Goal: Find specific page/section: Find specific page/section

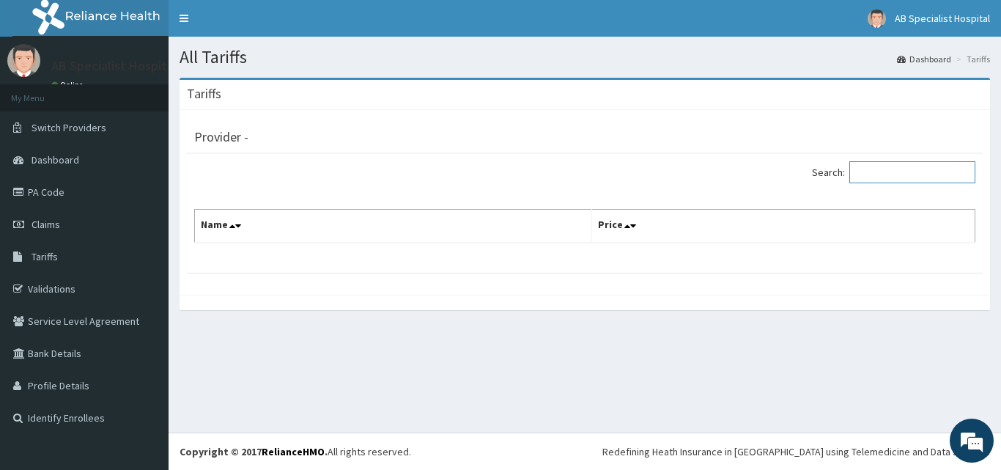
click at [905, 170] on input "Search:" at bounding box center [912, 172] width 126 height 22
click at [218, 228] on th "Name" at bounding box center [393, 227] width 397 height 34
click at [237, 230] on icon at bounding box center [238, 226] width 6 height 10
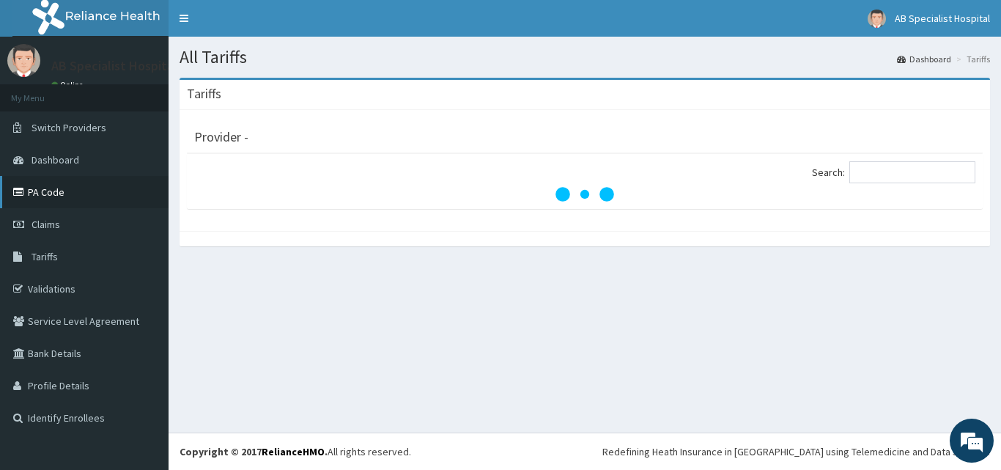
click at [35, 181] on link "PA Code" at bounding box center [84, 192] width 168 height 32
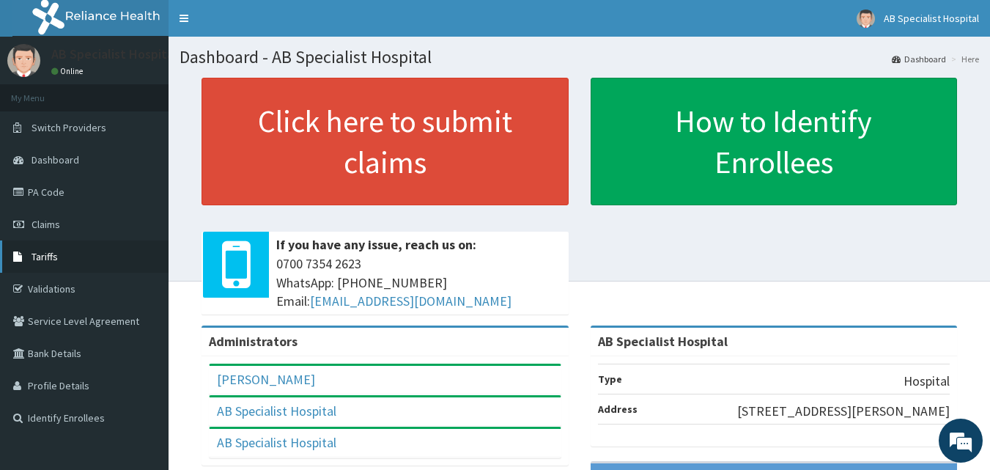
click at [61, 254] on link "Tariffs" at bounding box center [84, 256] width 168 height 32
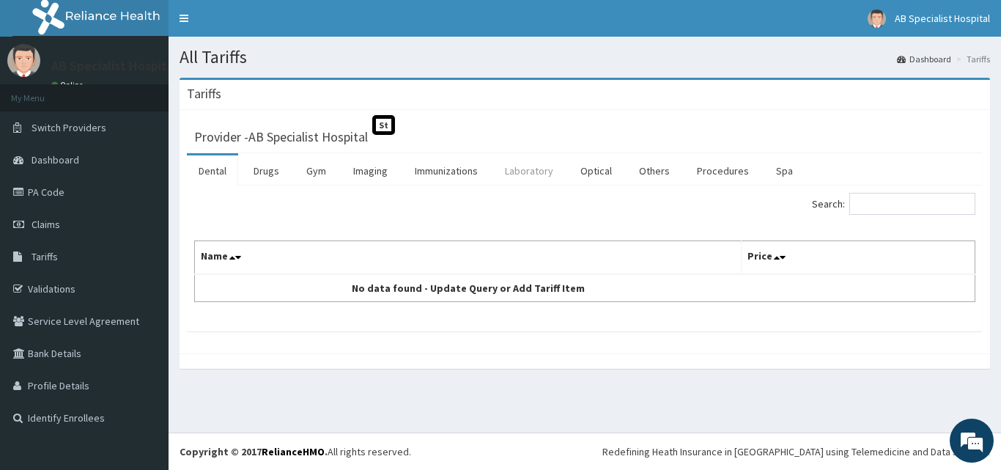
click at [530, 166] on link "Laboratory" at bounding box center [529, 170] width 72 height 31
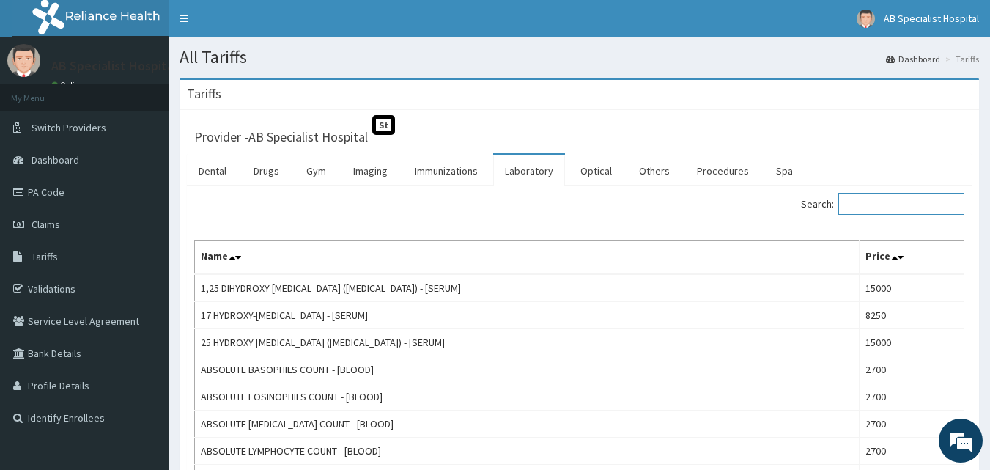
click at [896, 204] on input "Search:" at bounding box center [901, 204] width 126 height 22
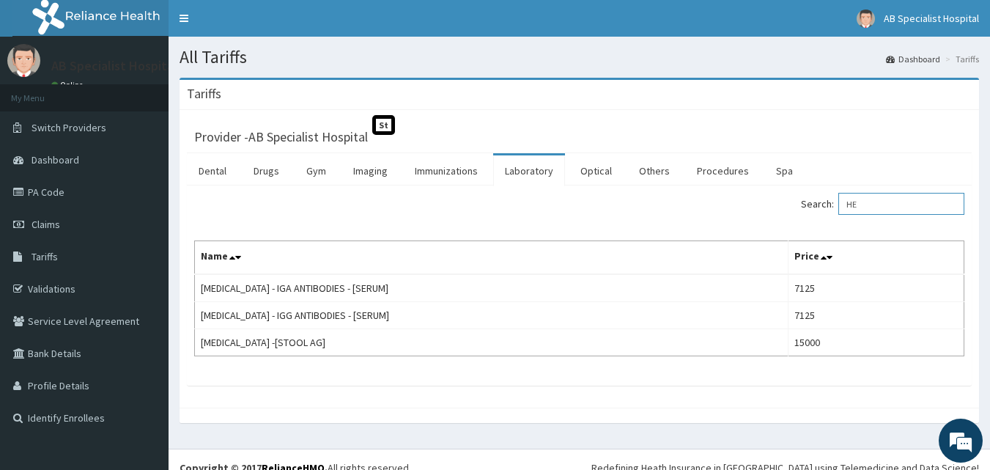
type input "H"
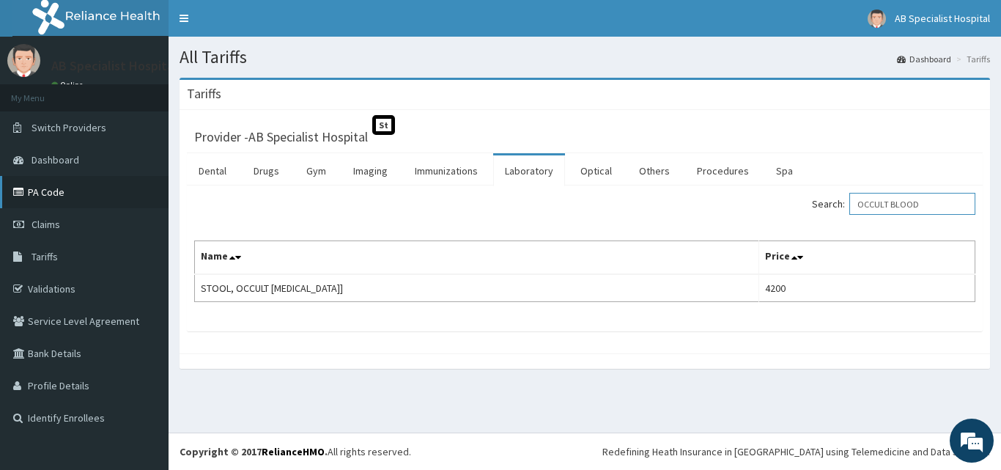
type input "OCCULT BLOOD"
click at [41, 190] on link "PA Code" at bounding box center [84, 192] width 168 height 32
